Goal: Information Seeking & Learning: Learn about a topic

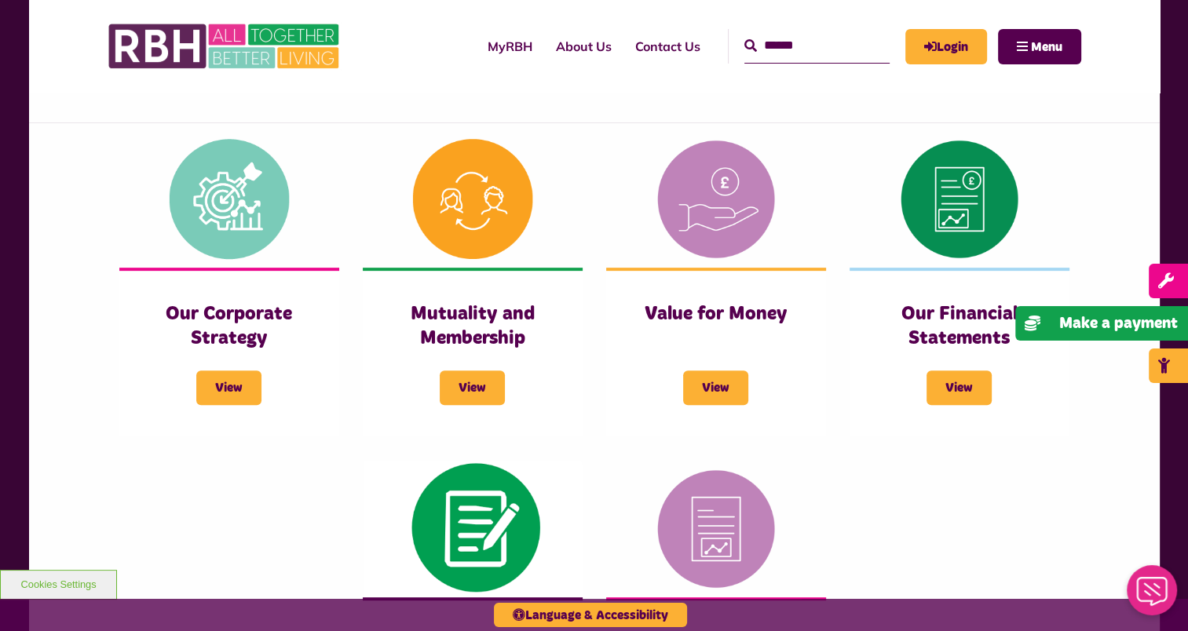
scroll to position [594, 0]
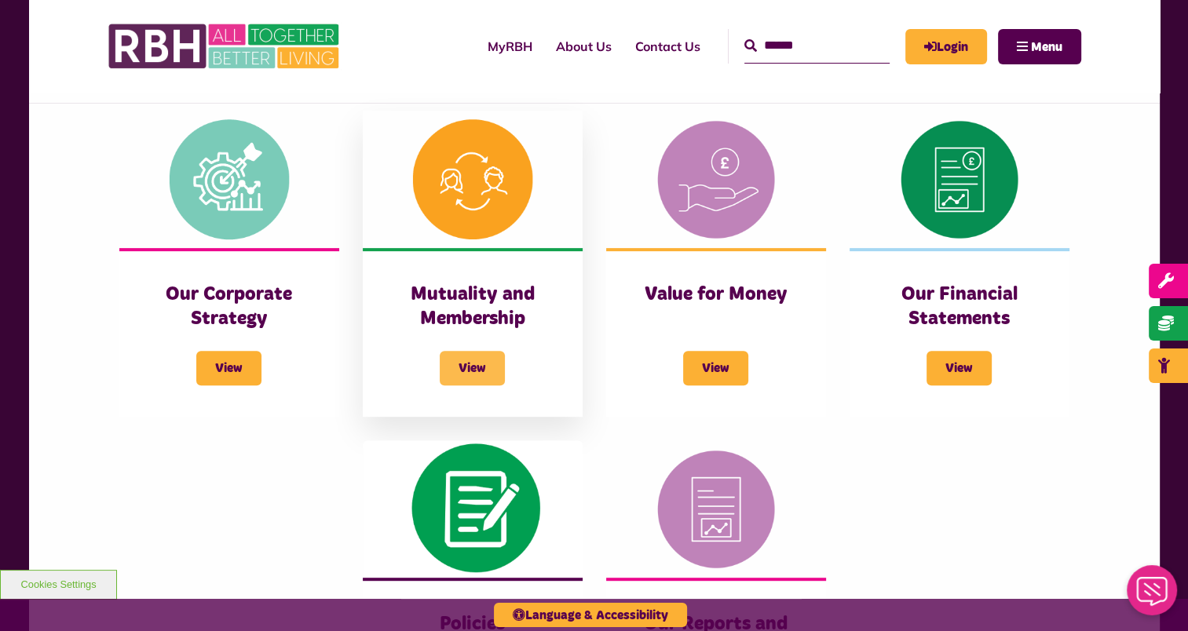
click at [490, 360] on span "View" at bounding box center [472, 368] width 65 height 35
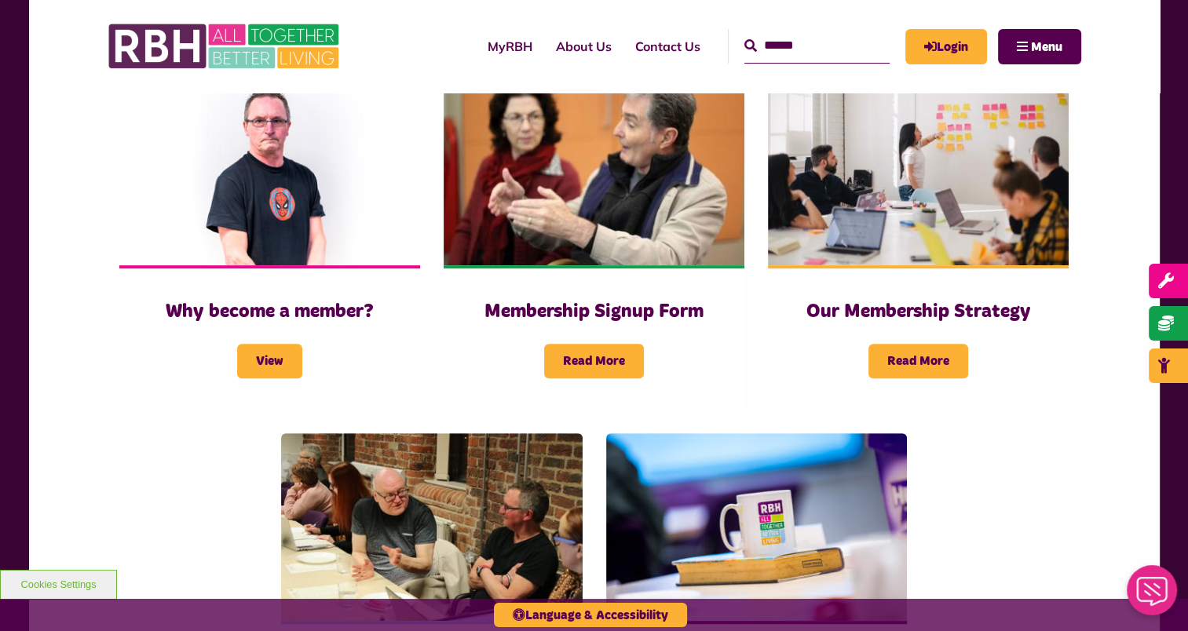
scroll to position [550, 0]
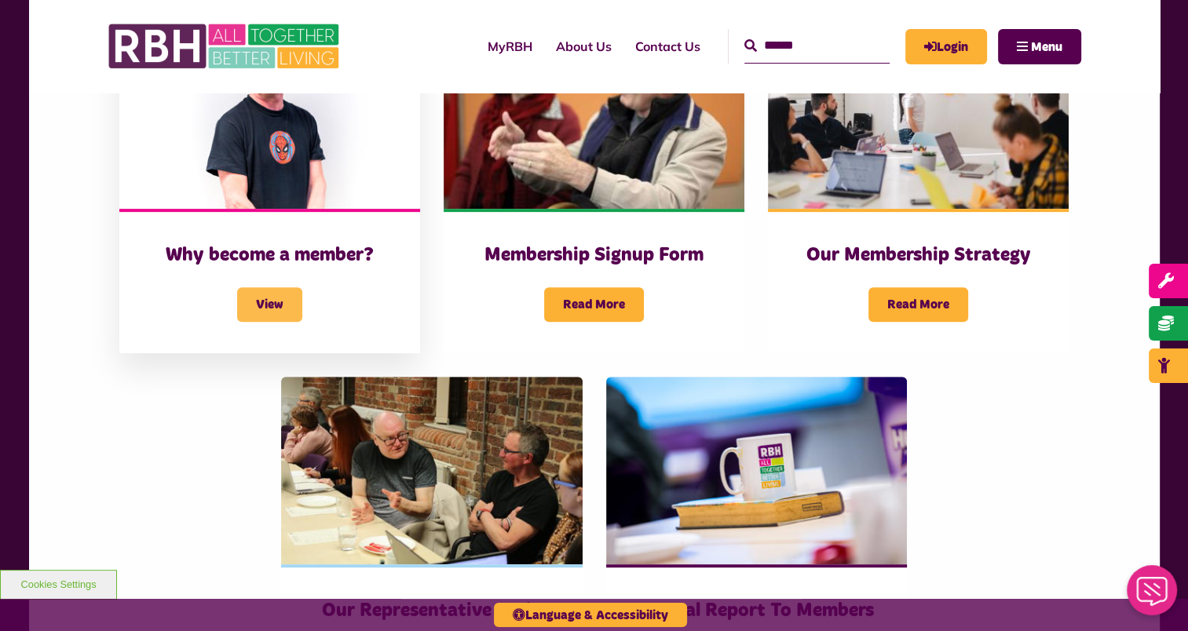
click at [268, 287] on span "View" at bounding box center [269, 304] width 65 height 35
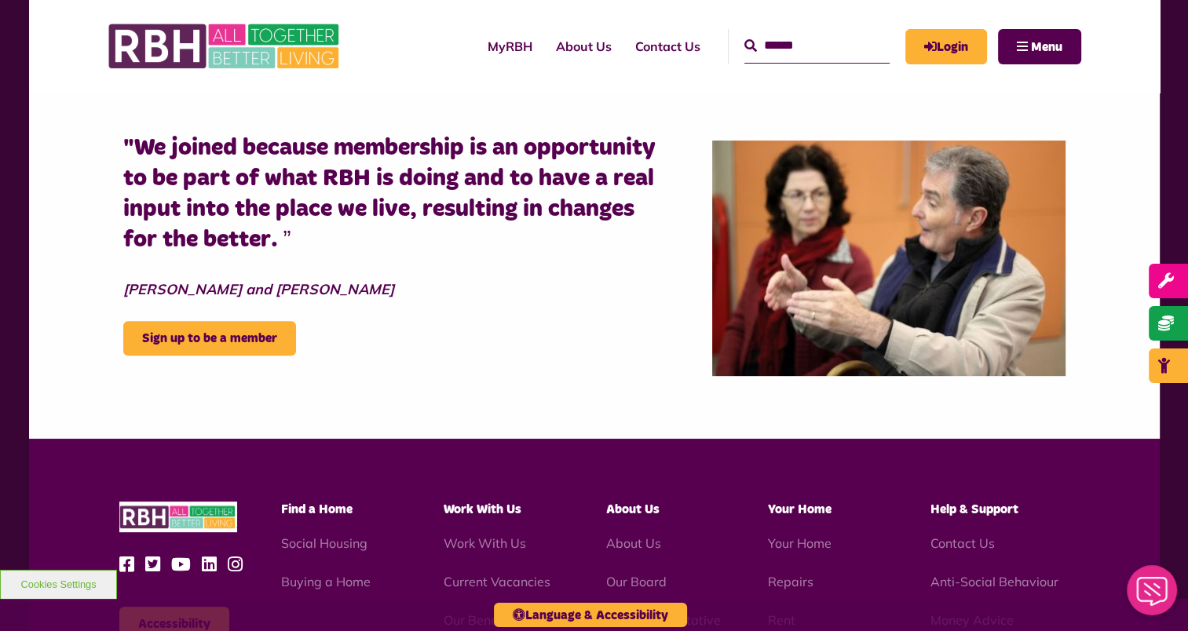
scroll to position [637, 0]
